Goal: Task Accomplishment & Management: Use online tool/utility

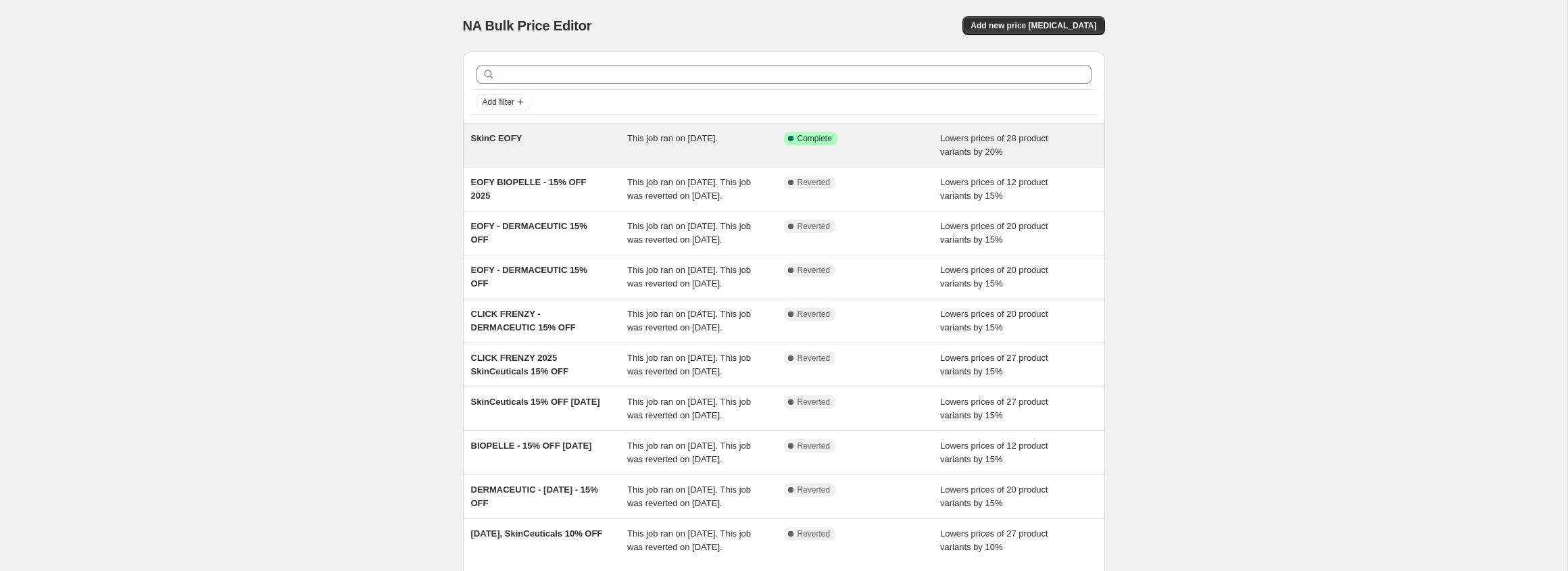
click at [486, 140] on span "SkinC EOFY" at bounding box center [496, 138] width 51 height 10
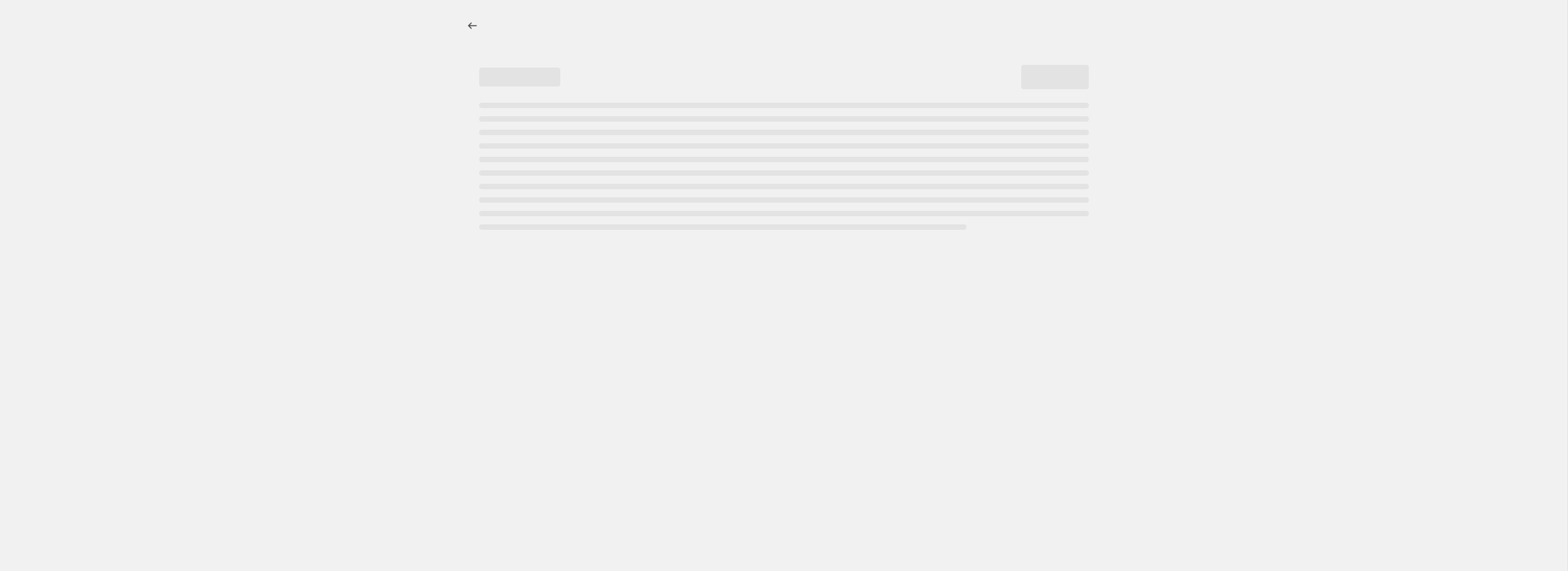
click at [486, 140] on div "Page loading" at bounding box center [784, 166] width 610 height 127
select select "percentage"
select select "vendor"
select select "not_equal"
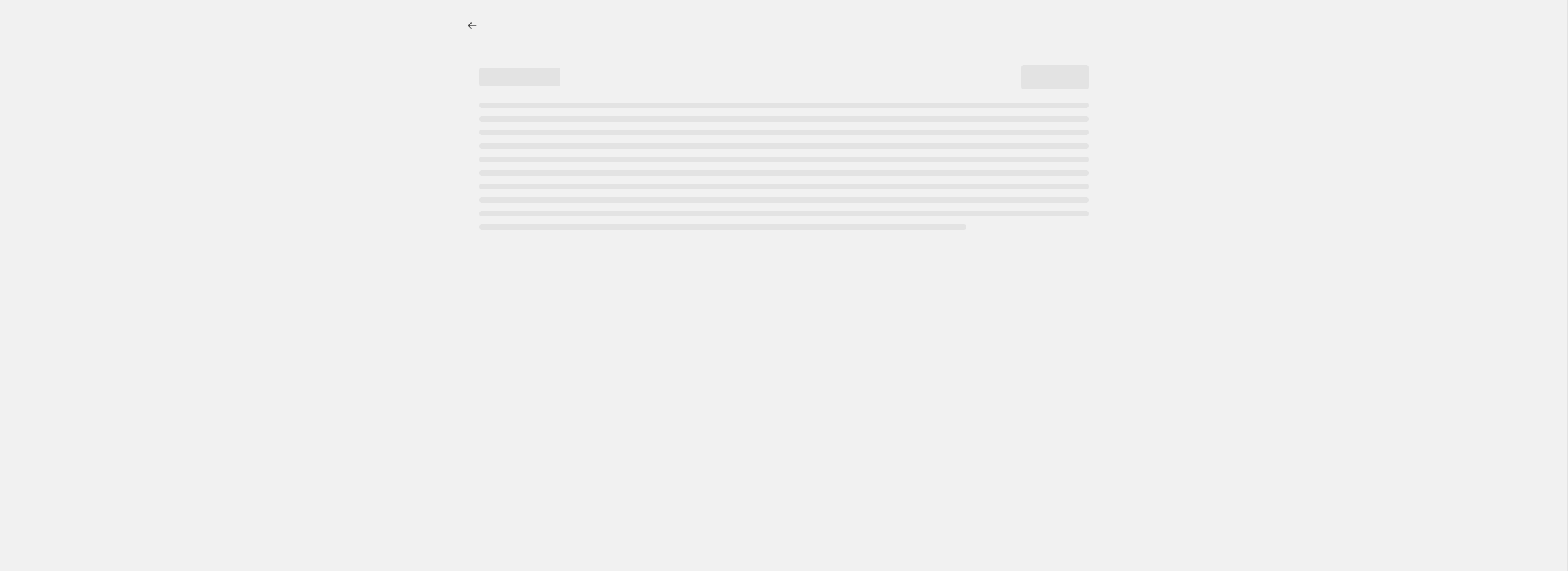
select select "not_equal"
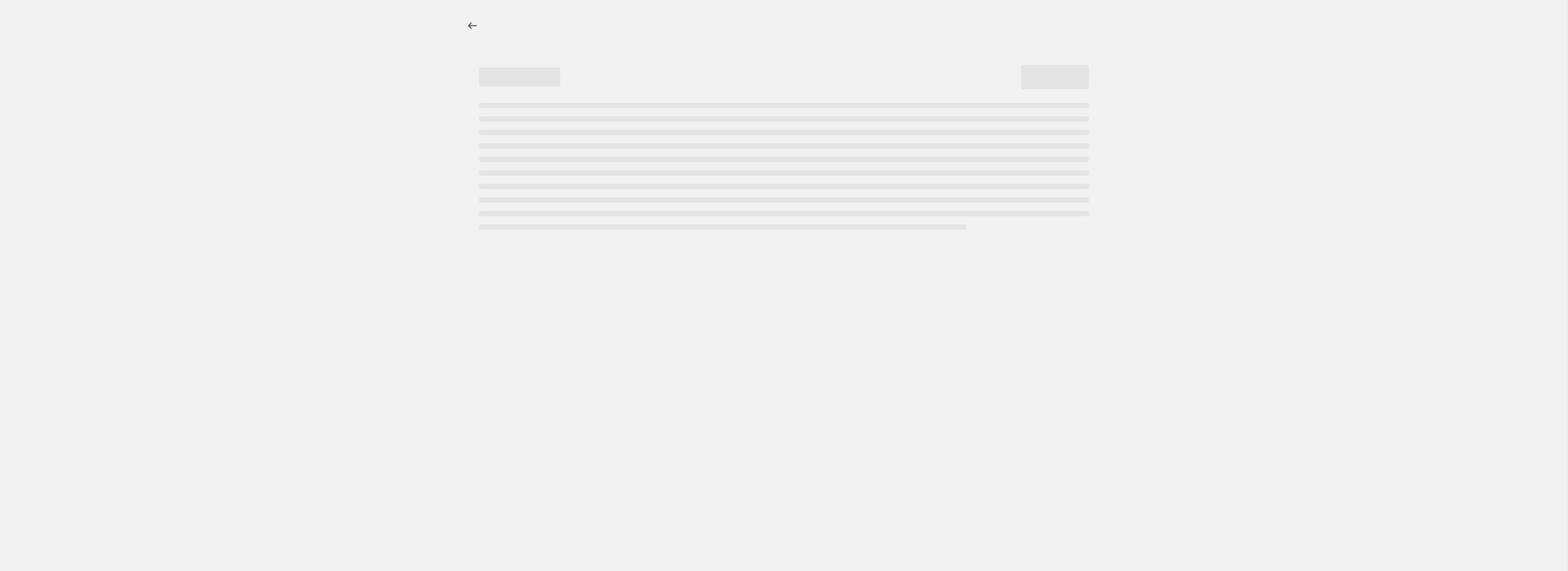
select select "not_equal"
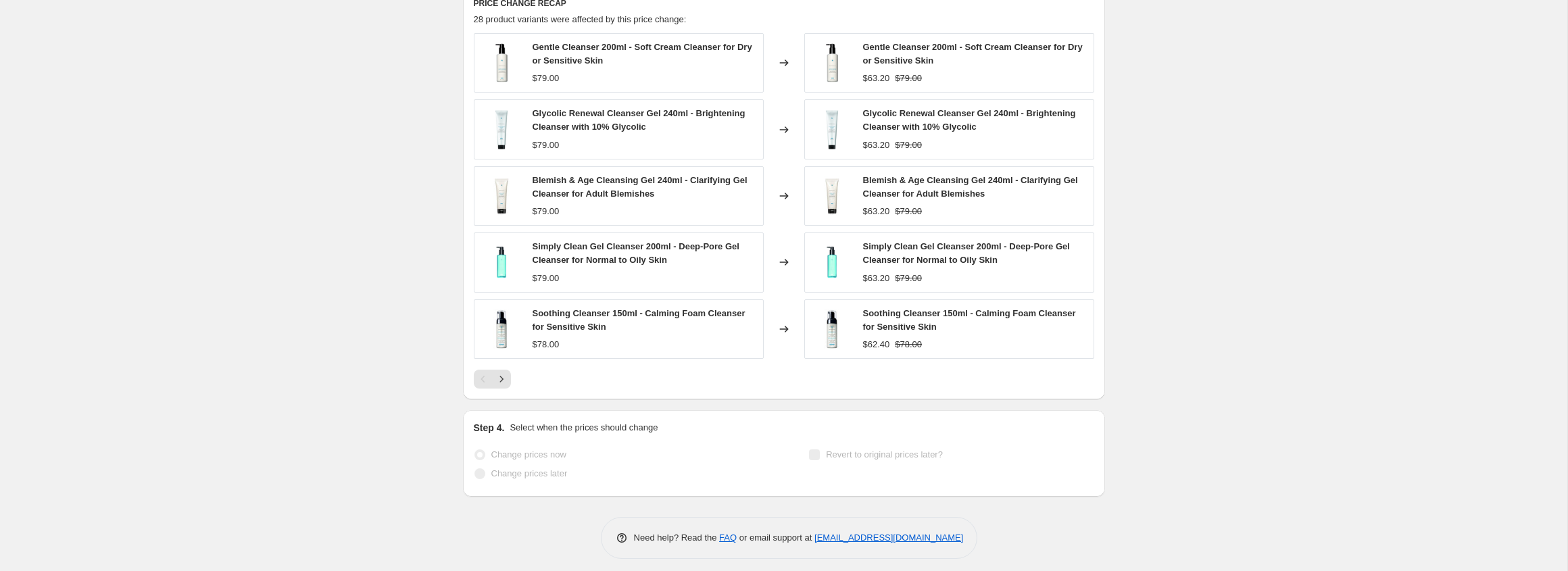
scroll to position [1440, 0]
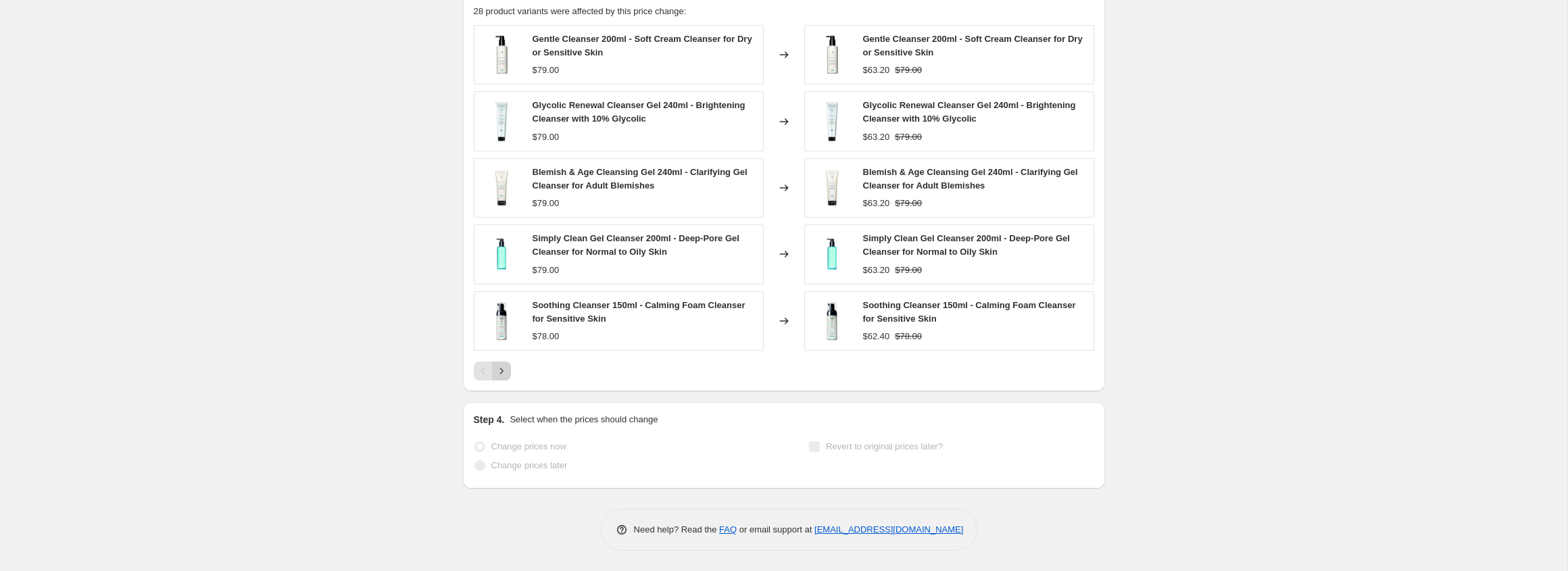
click at [505, 372] on icon "Next" at bounding box center [501, 371] width 14 height 14
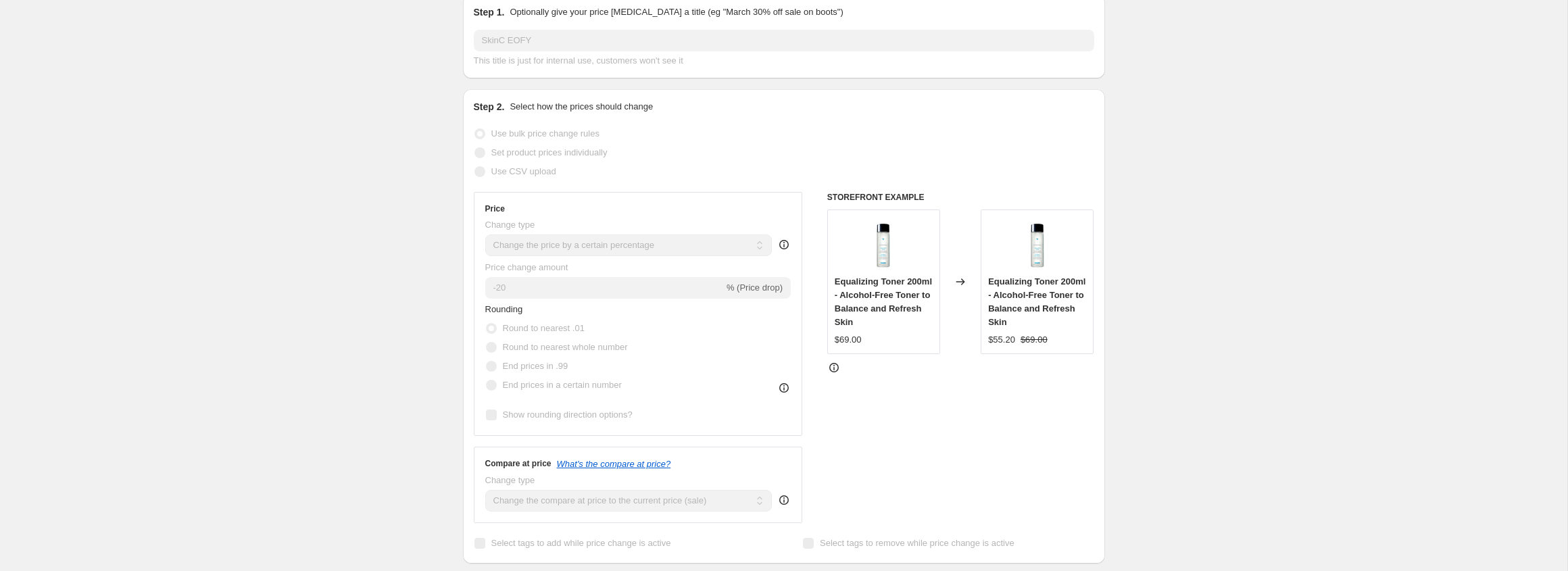
scroll to position [0, 0]
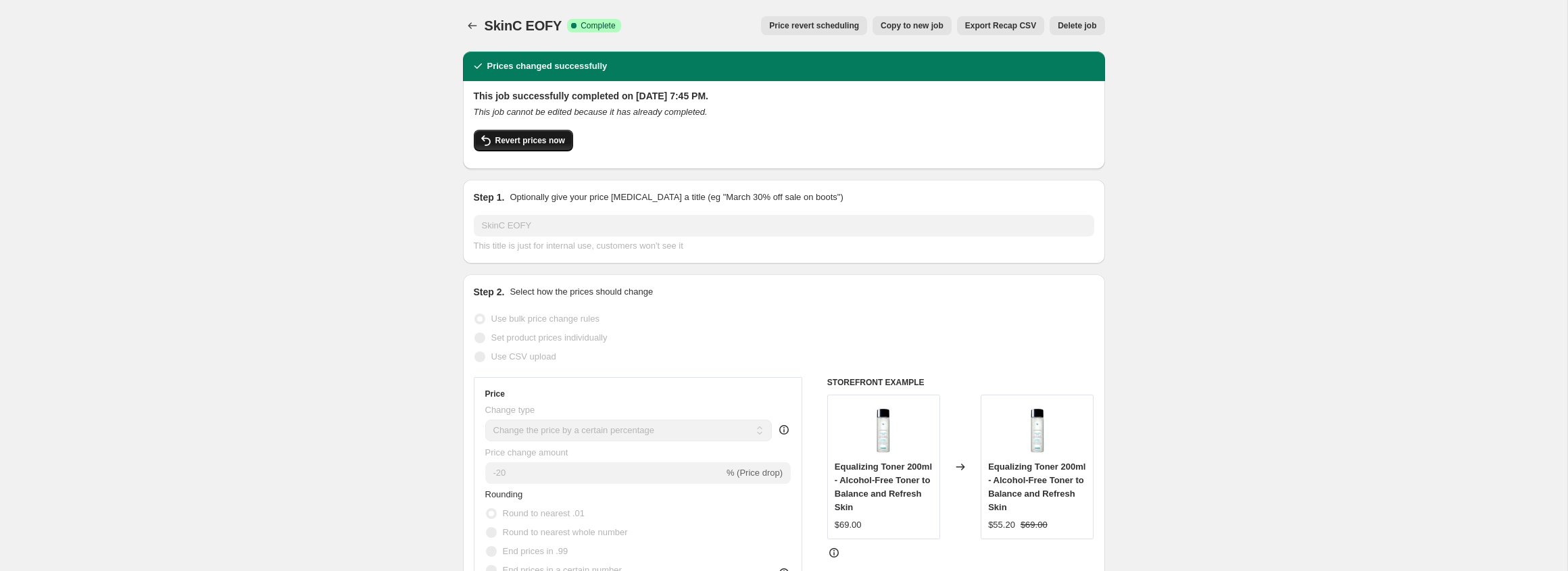
click at [549, 142] on span "Revert prices now" at bounding box center [530, 140] width 69 height 11
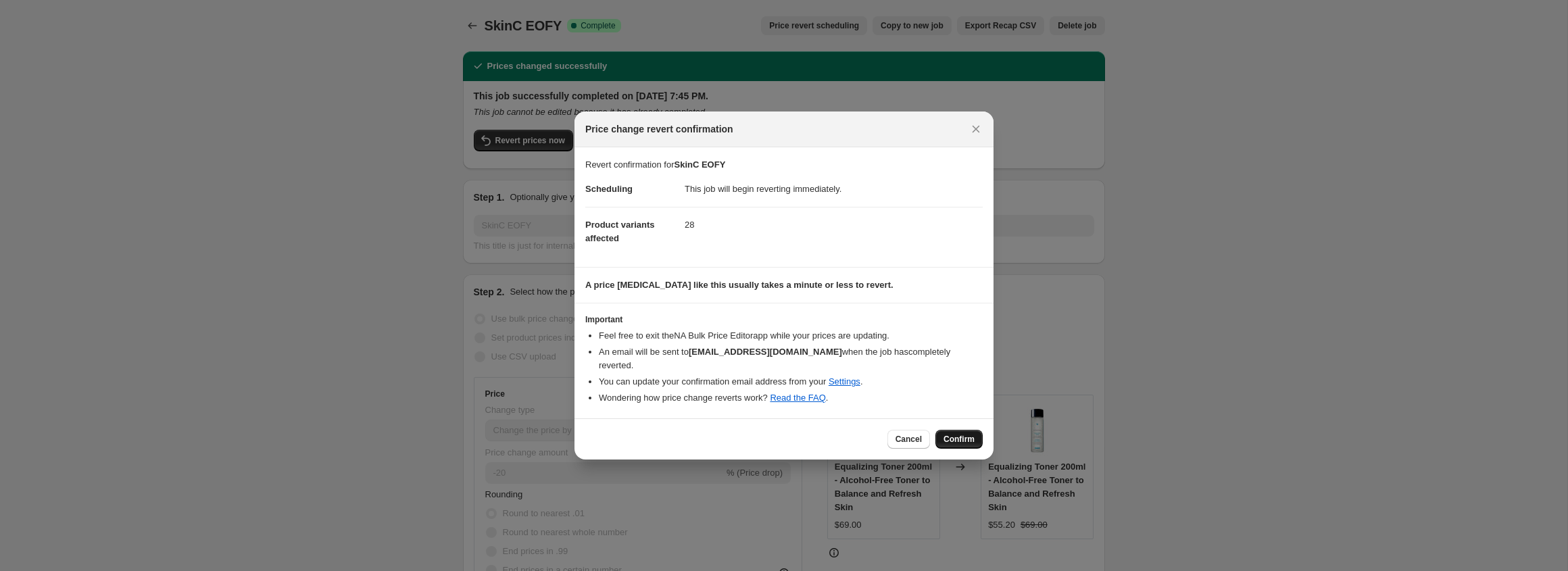
click at [955, 434] on span "Confirm" at bounding box center [959, 439] width 31 height 11
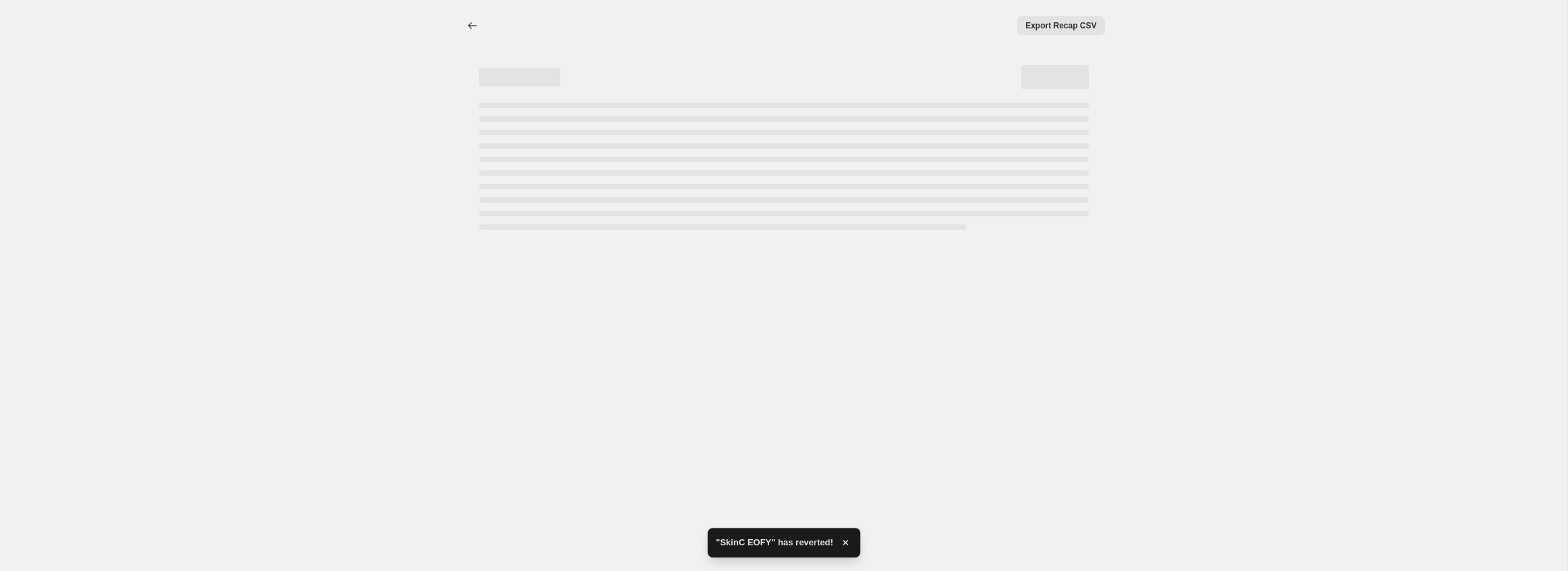
select select "percentage"
select select "vendor"
select select "not_equal"
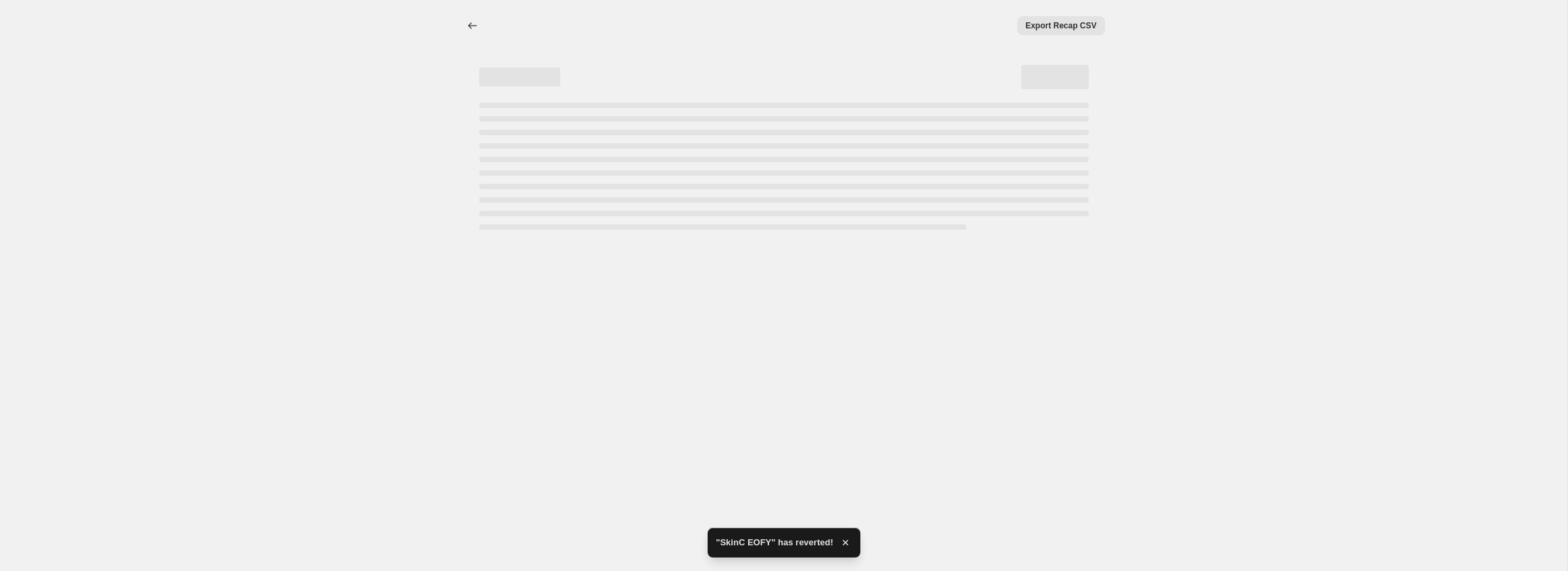
select select "not_equal"
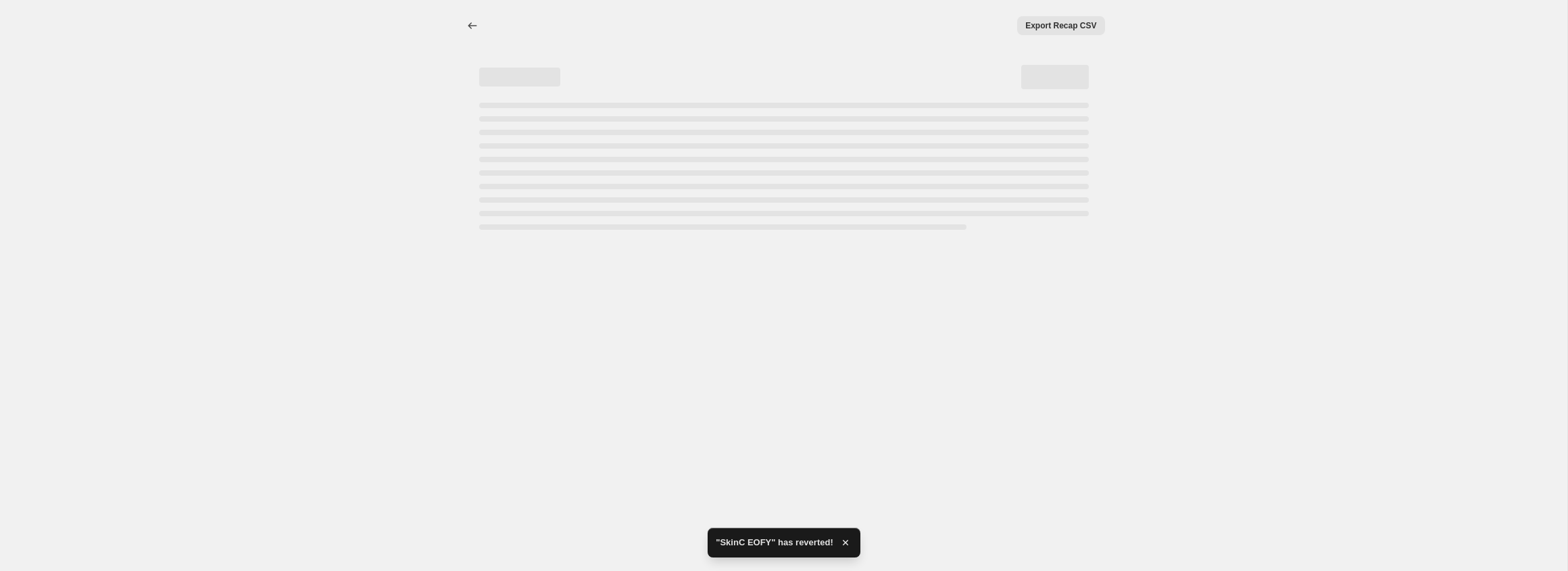
select select "not_equal"
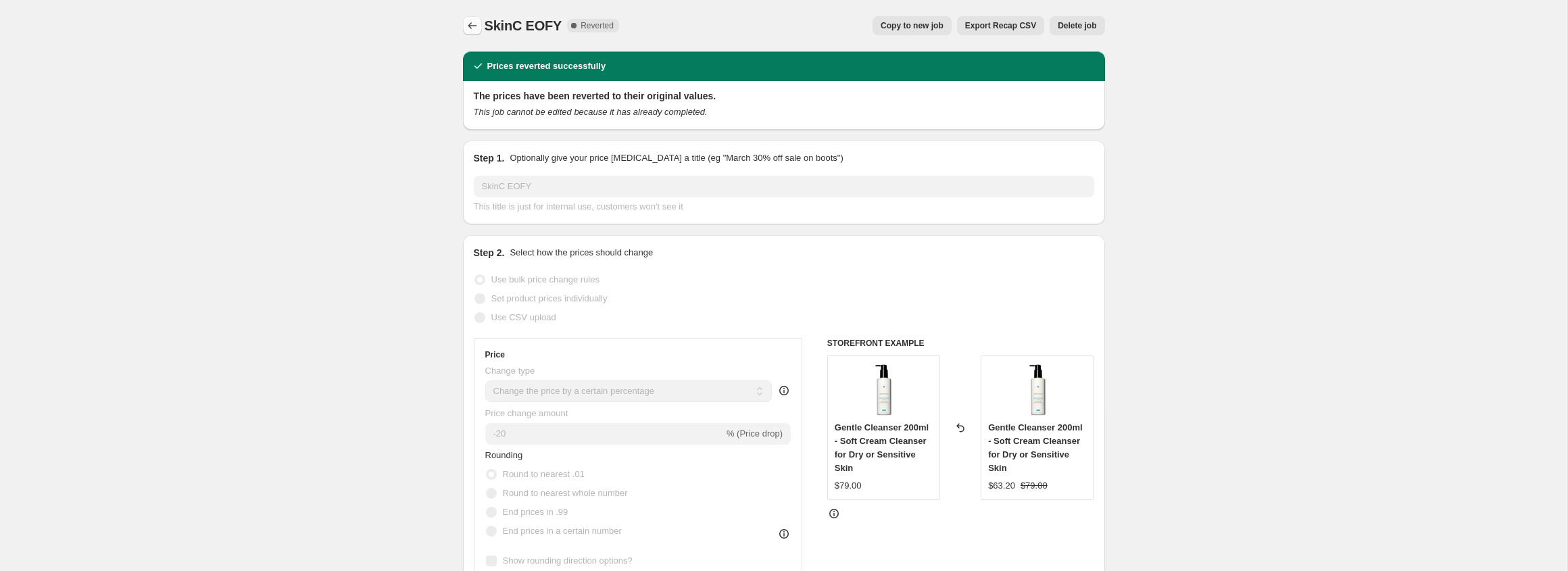
click at [472, 24] on icon "Price change jobs" at bounding box center [472, 26] width 14 height 14
